Goal: Information Seeking & Learning: Learn about a topic

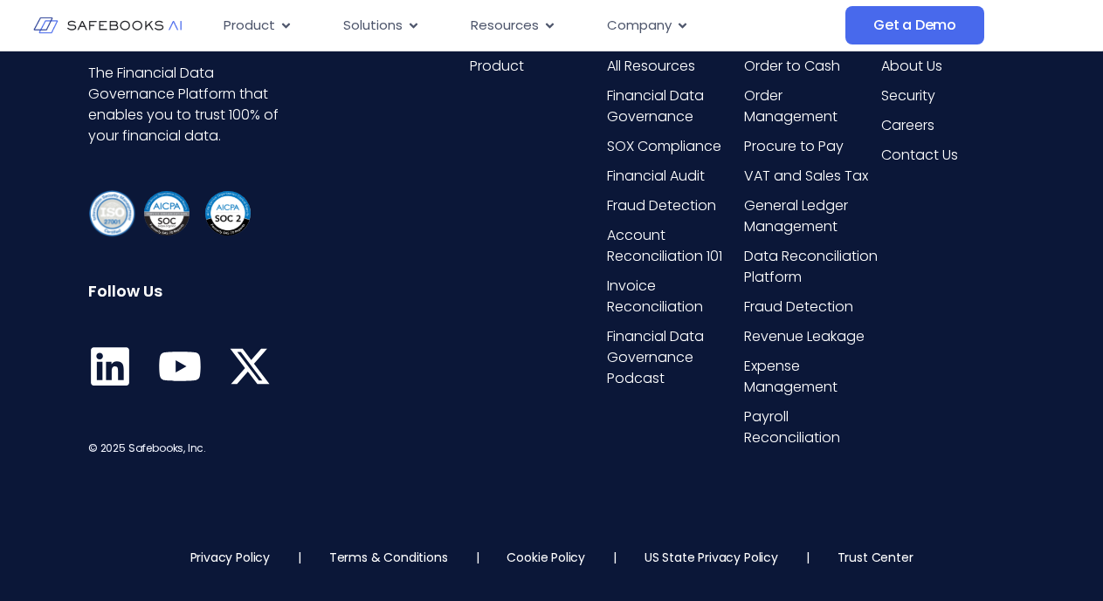
scroll to position [8381, 0]
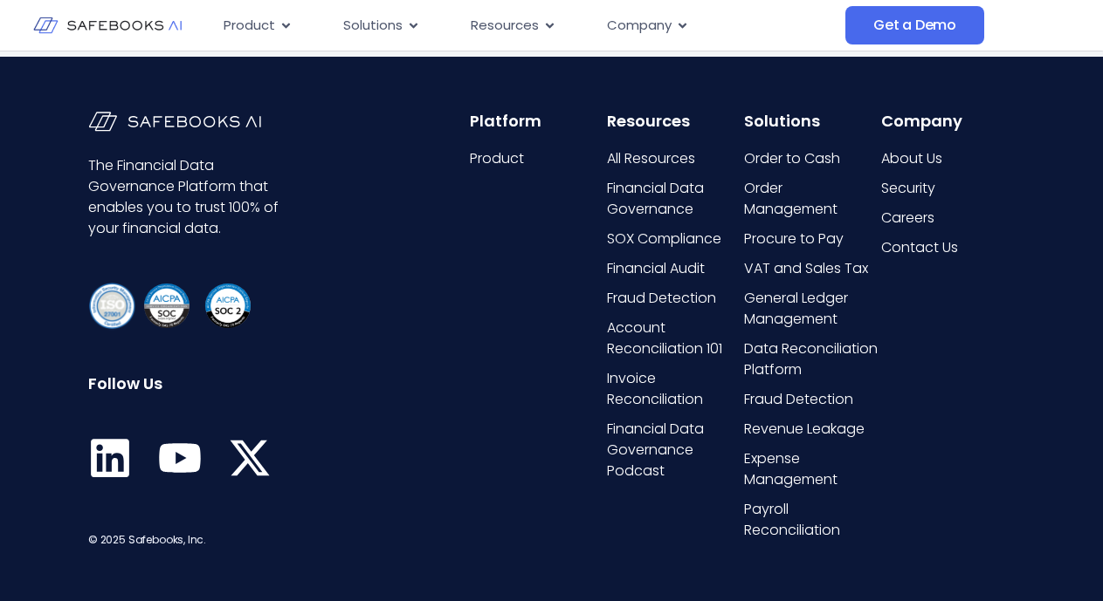
scroll to position [1955, 0]
